Goal: Find specific page/section: Find specific page/section

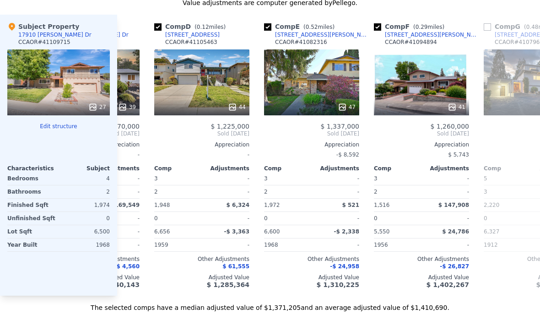
scroll to position [0, 304]
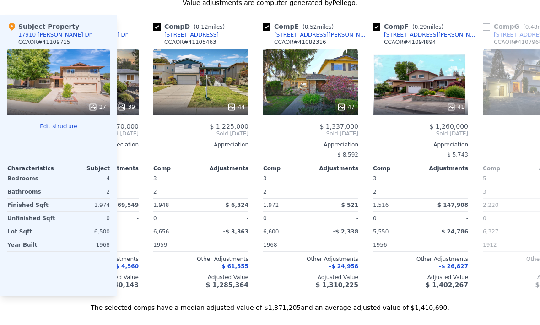
click at [418, 78] on div "41" at bounding box center [420, 82] width 95 height 66
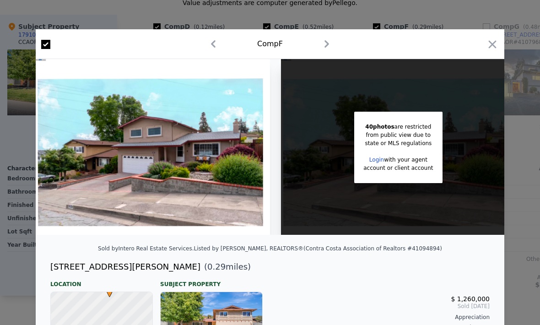
click at [244, 202] on img at bounding box center [153, 147] width 234 height 176
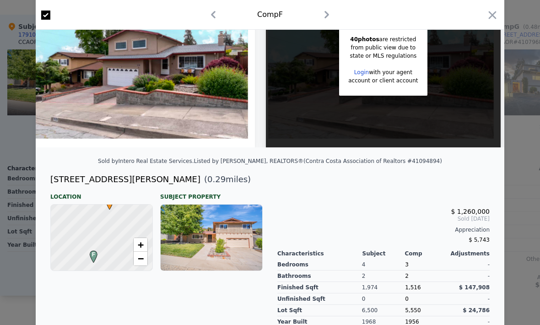
scroll to position [70, 0]
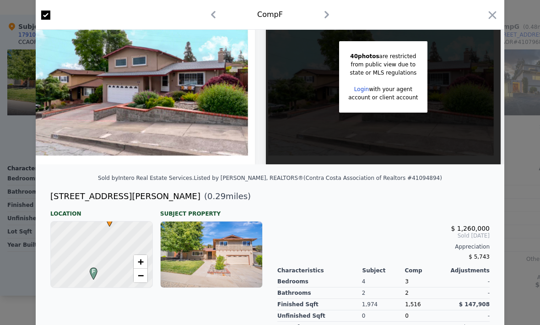
click at [495, 17] on icon "button" at bounding box center [492, 15] width 13 height 13
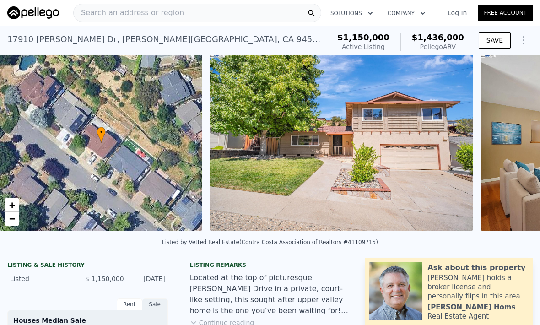
click at [268, 17] on div "Search an address or region" at bounding box center [197, 13] width 248 height 18
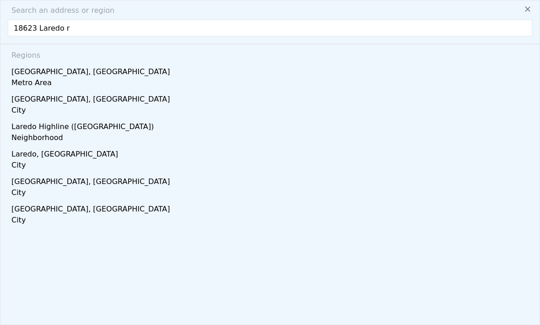
type input "[STREET_ADDRESS]"
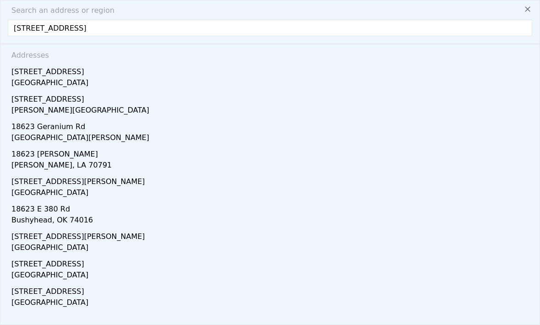
click at [69, 72] on div "[STREET_ADDRESS]" at bounding box center [271, 70] width 520 height 15
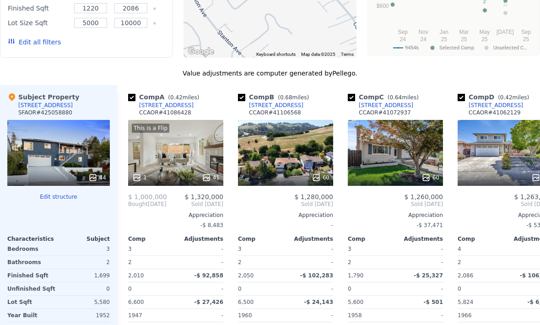
scroll to position [958, 0]
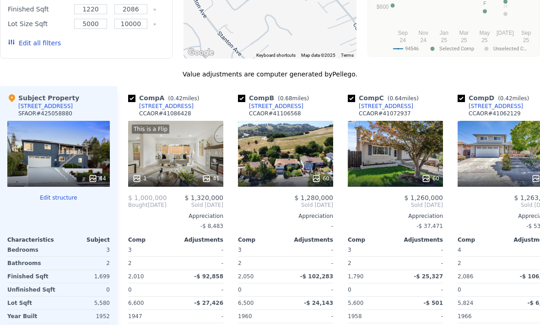
click at [186, 163] on div "This is a Flip 1 41" at bounding box center [175, 154] width 95 height 66
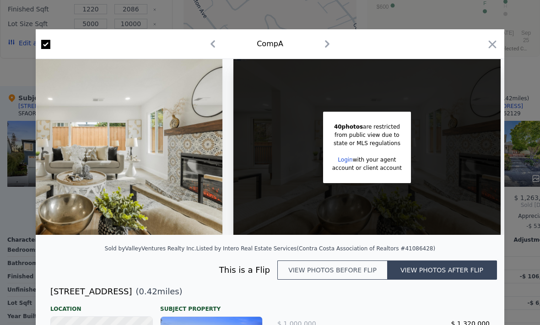
scroll to position [0, 80]
click at [493, 47] on icon "button" at bounding box center [492, 44] width 13 height 13
